Goal: Information Seeking & Learning: Learn about a topic

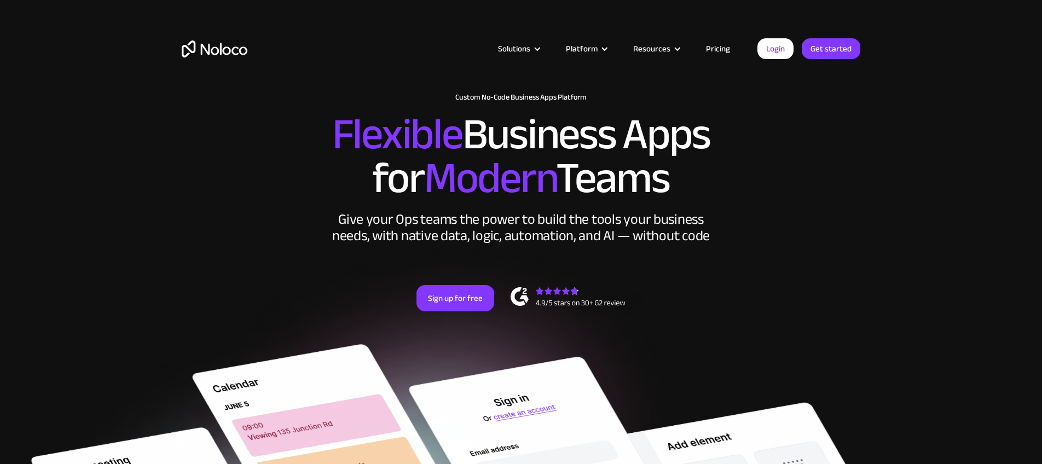
click at [719, 51] on link "Pricing" at bounding box center [717, 49] width 51 height 14
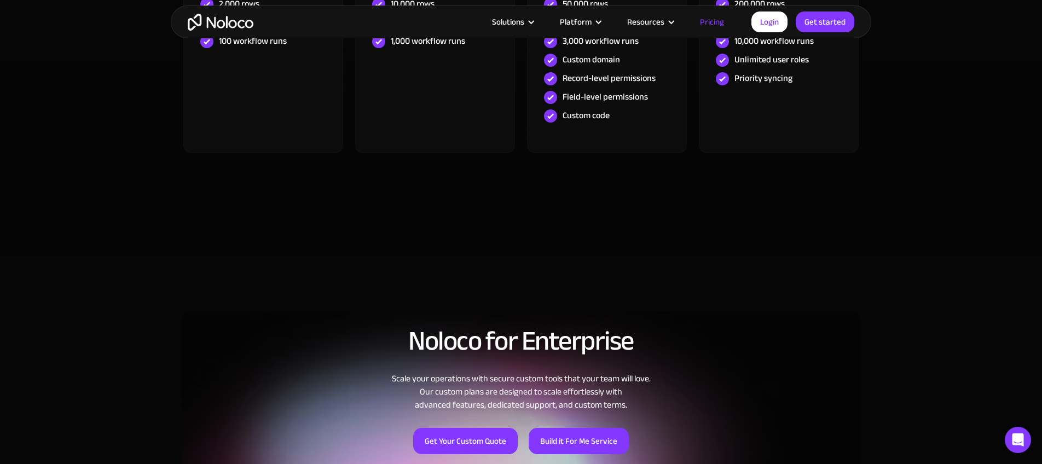
scroll to position [676, 0]
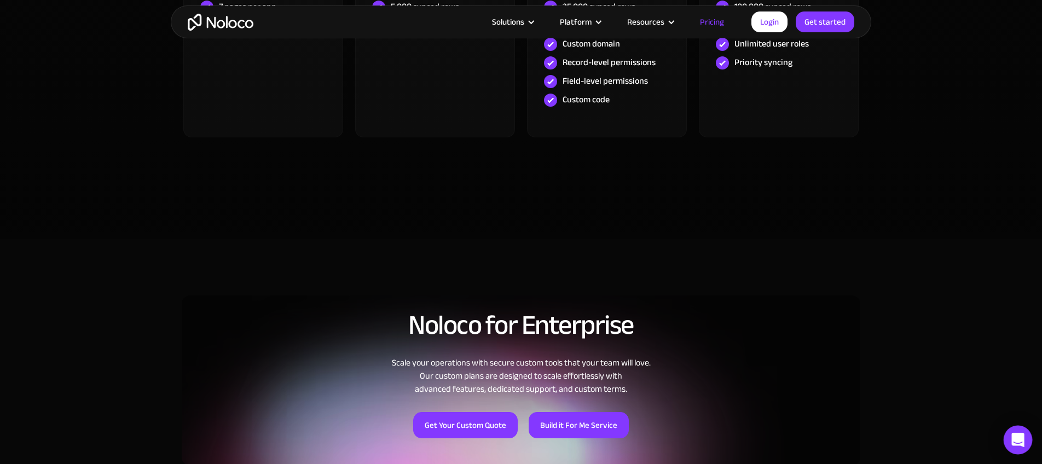
click at [1014, 438] on icon "Open Intercom Messenger" at bounding box center [1017, 440] width 13 height 14
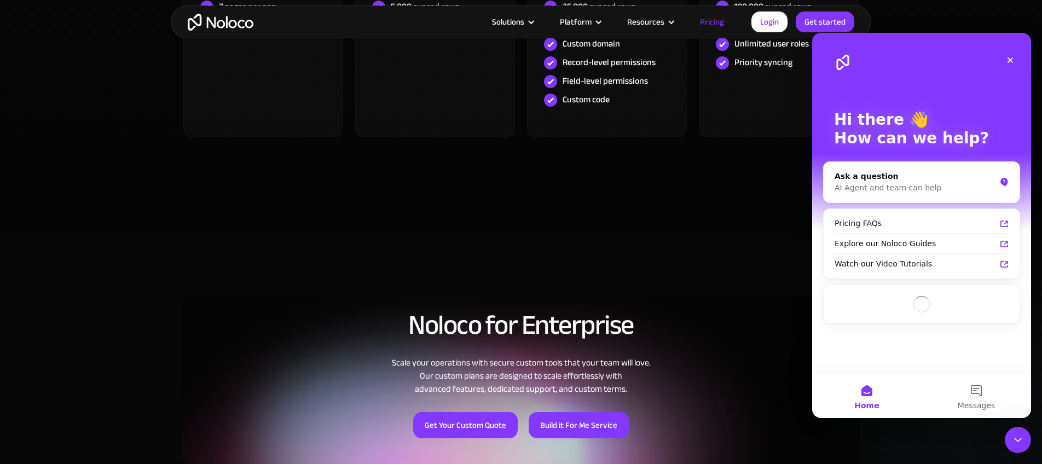
scroll to position [0, 0]
click at [979, 387] on button "2 Messages" at bounding box center [975, 396] width 109 height 44
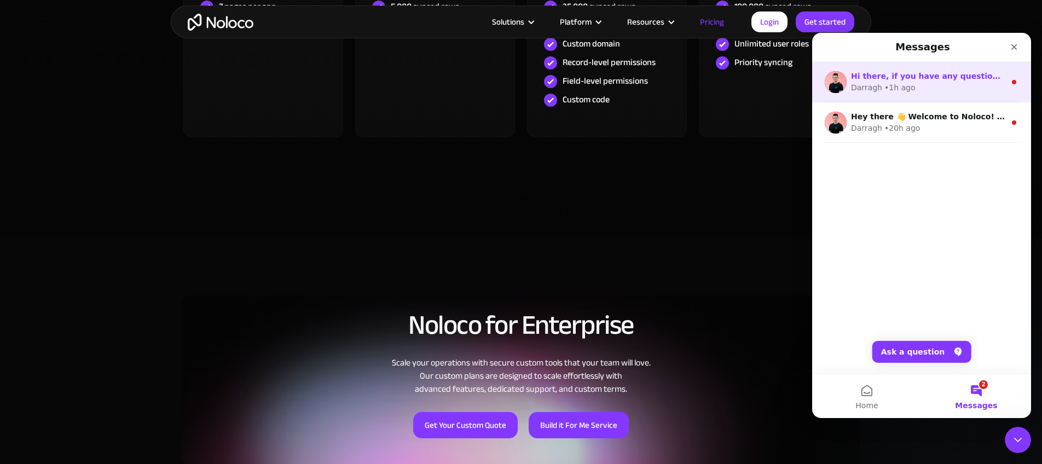
click at [903, 87] on div "• 1h ago" at bounding box center [899, 87] width 31 height 11
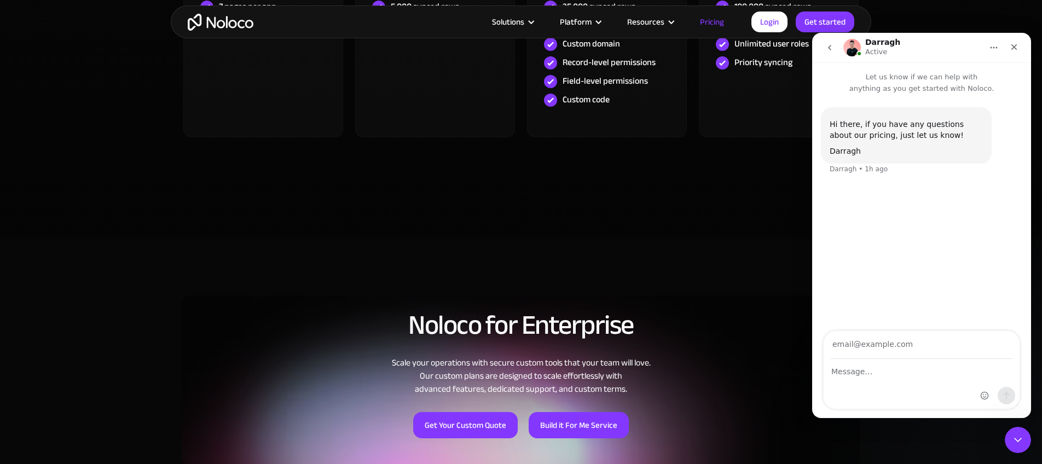
click at [925, 254] on div "Hi there, if you have any questions about our pricing, just let us know! Darrag…" at bounding box center [921, 213] width 219 height 238
click at [1014, 47] on icon "Close" at bounding box center [1014, 47] width 9 height 9
